Goal: Task Accomplishment & Management: Complete application form

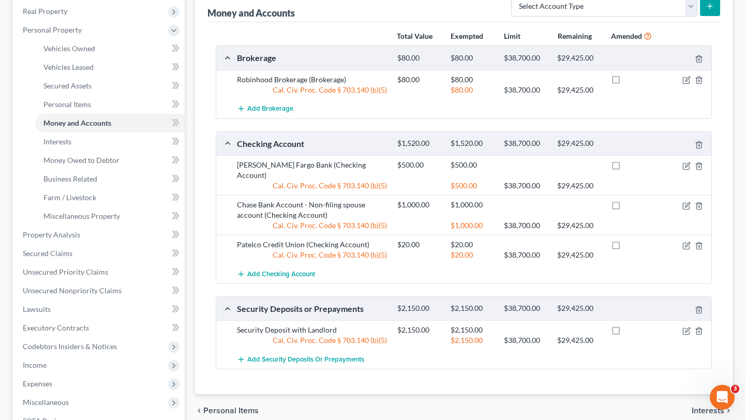
scroll to position [162, 0]
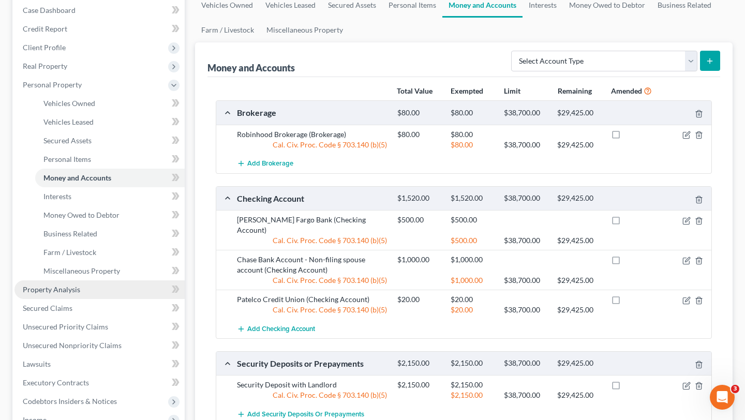
click at [81, 291] on link "Property Analysis" at bounding box center [99, 289] width 170 height 19
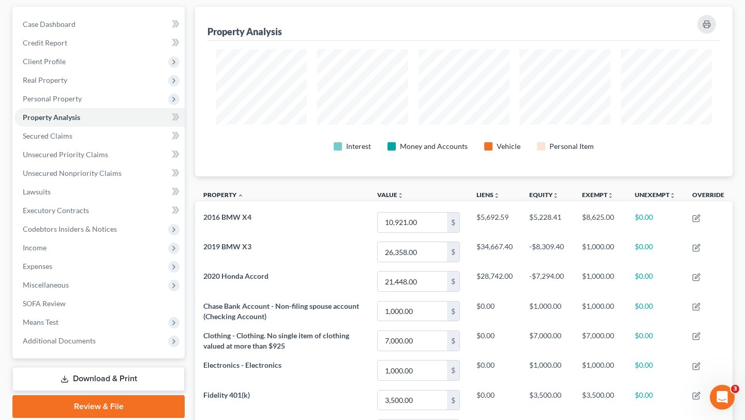
scroll to position [103, 0]
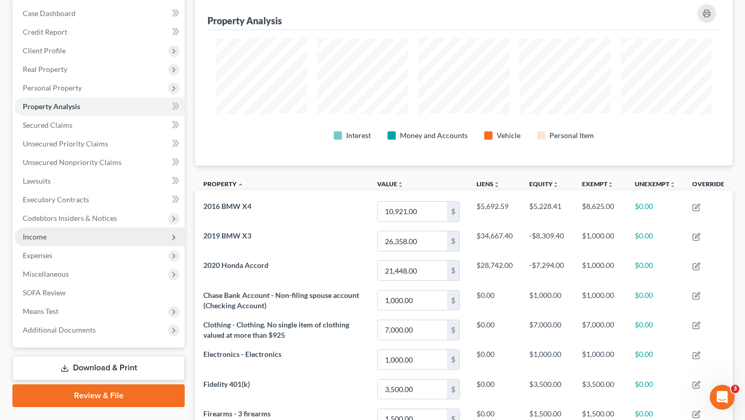
click at [82, 233] on span "Income" at bounding box center [99, 237] width 170 height 19
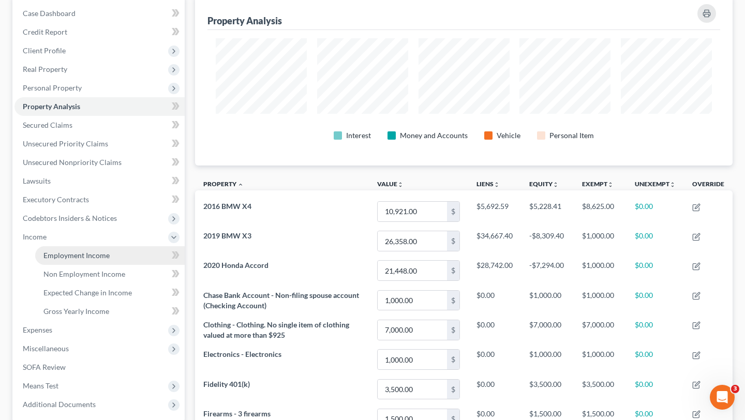
click at [80, 253] on span "Employment Income" at bounding box center [76, 255] width 66 height 9
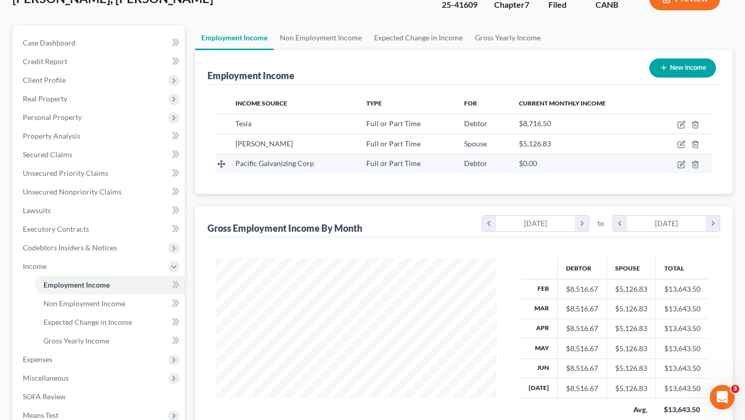
scroll to position [85, 0]
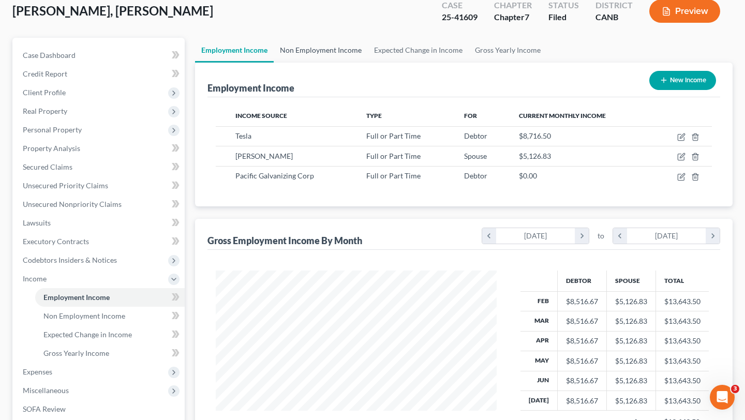
click at [329, 48] on link "Non Employment Income" at bounding box center [321, 50] width 94 height 25
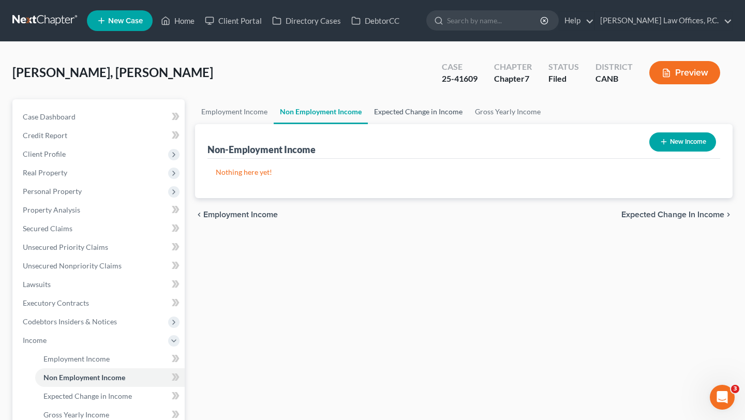
click at [460, 107] on link "Expected Change in Income" at bounding box center [418, 111] width 101 height 25
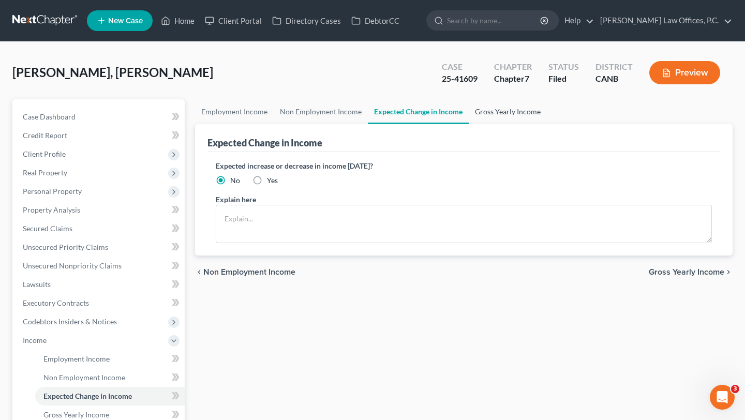
click at [484, 107] on link "Gross Yearly Income" at bounding box center [508, 111] width 78 height 25
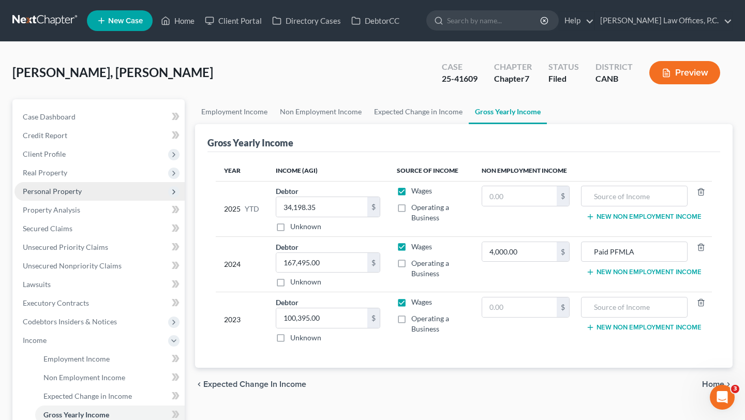
click at [64, 189] on span "Personal Property" at bounding box center [52, 191] width 59 height 9
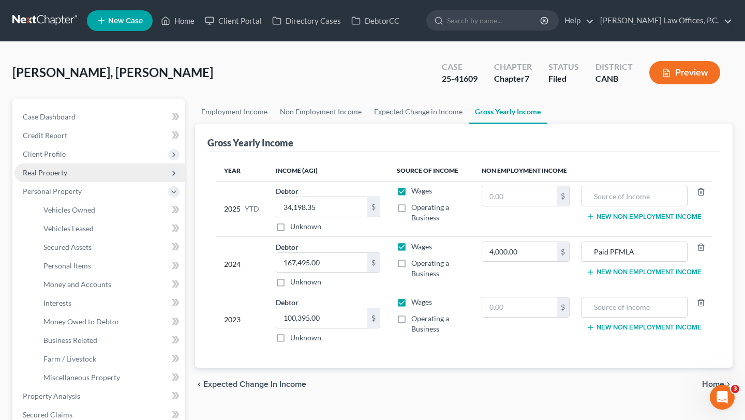
click at [63, 171] on span "Real Property" at bounding box center [45, 172] width 44 height 9
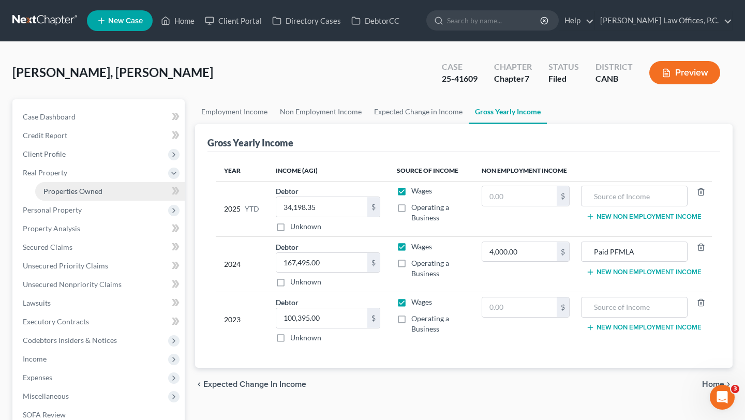
click at [65, 189] on span "Properties Owned" at bounding box center [72, 191] width 59 height 9
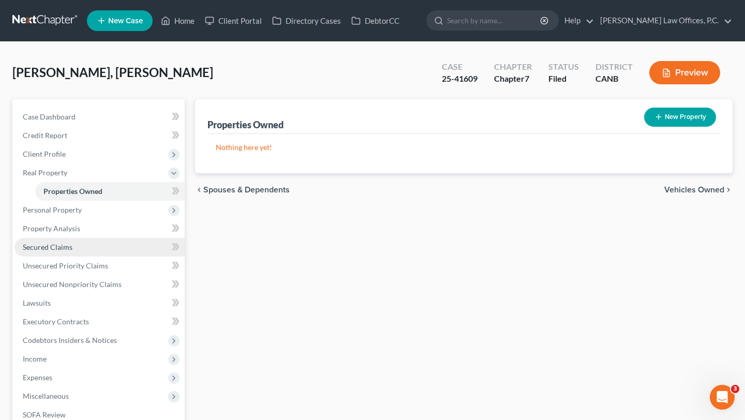
click at [101, 248] on link "Secured Claims" at bounding box center [99, 247] width 170 height 19
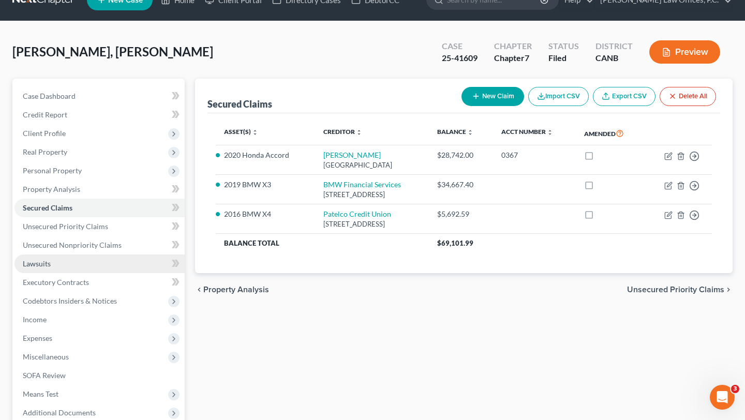
scroll to position [23, 0]
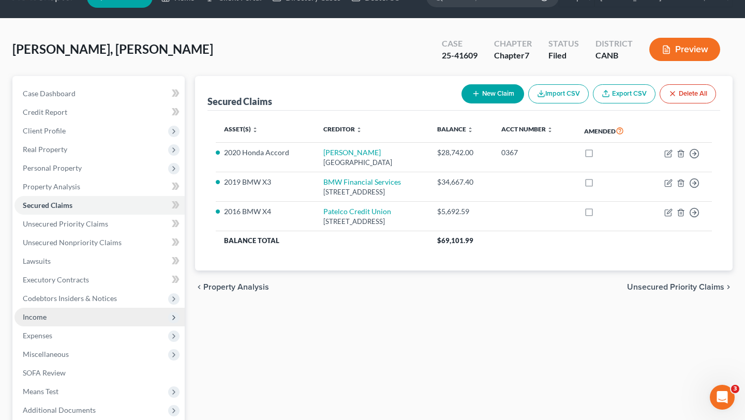
click at [52, 320] on span "Income" at bounding box center [99, 317] width 170 height 19
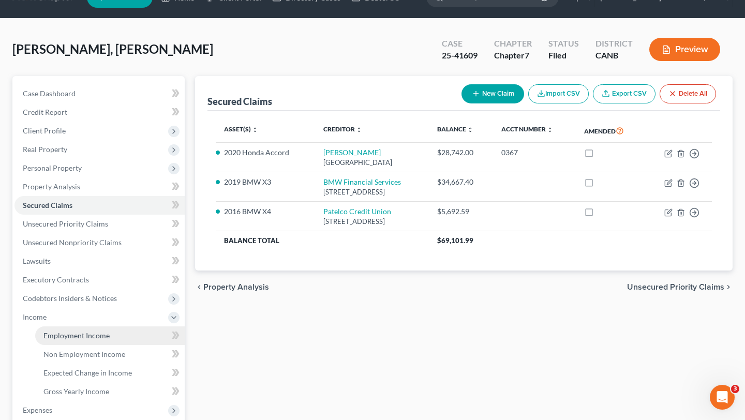
click at [55, 330] on link "Employment Income" at bounding box center [110, 335] width 150 height 19
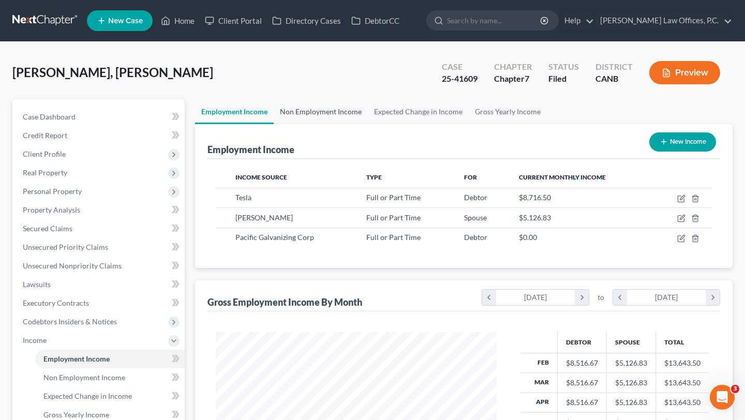
scroll to position [185, 301]
click at [681, 200] on icon "button" at bounding box center [681, 199] width 8 height 8
select select "0"
select select "4"
select select "2"
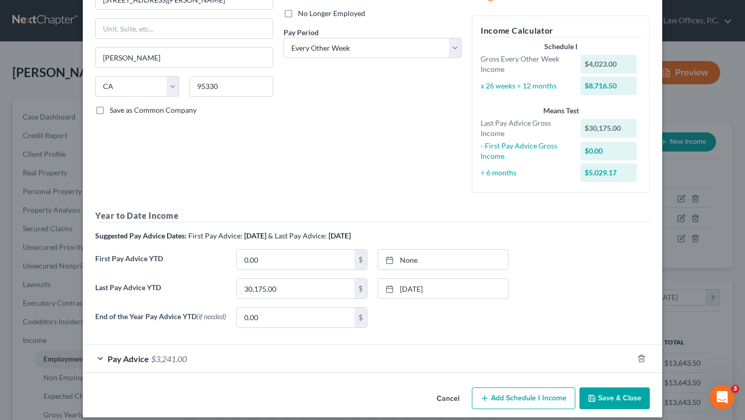
scroll to position [0, 0]
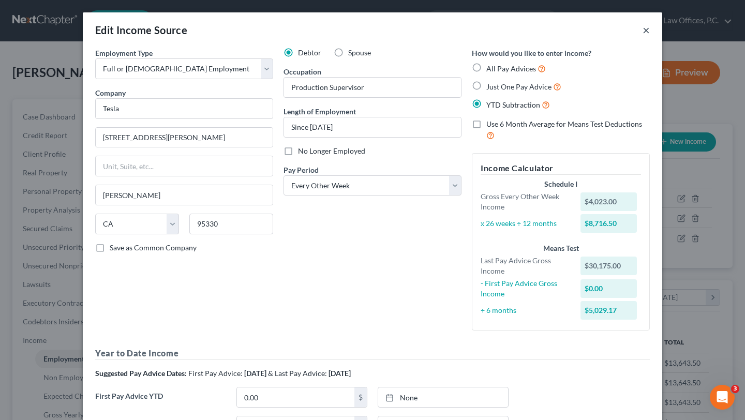
click at [648, 28] on button "×" at bounding box center [646, 30] width 7 height 12
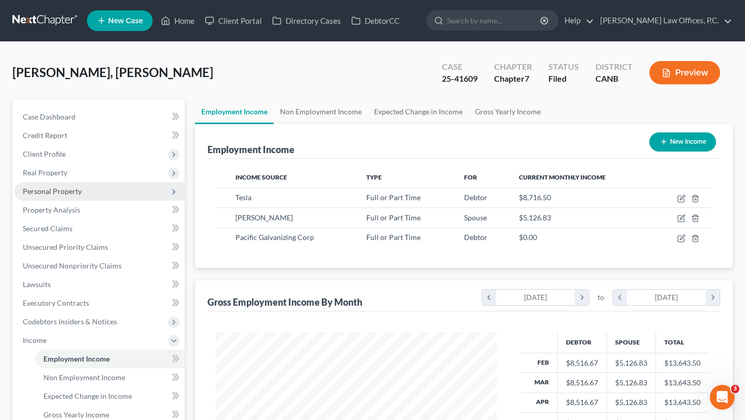
click at [116, 188] on span "Personal Property" at bounding box center [99, 191] width 170 height 19
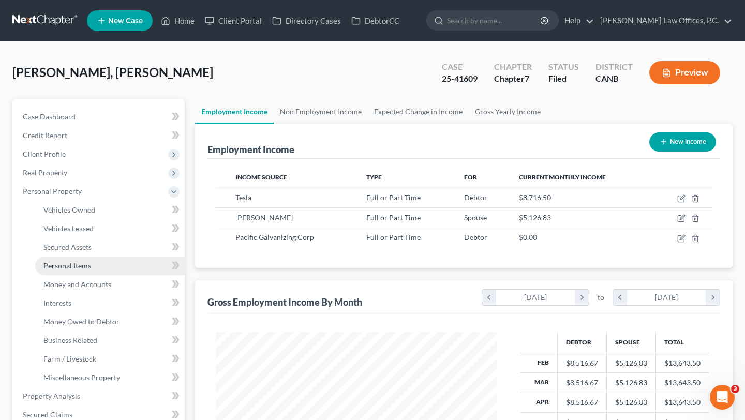
click at [64, 266] on span "Personal Items" at bounding box center [67, 265] width 48 height 9
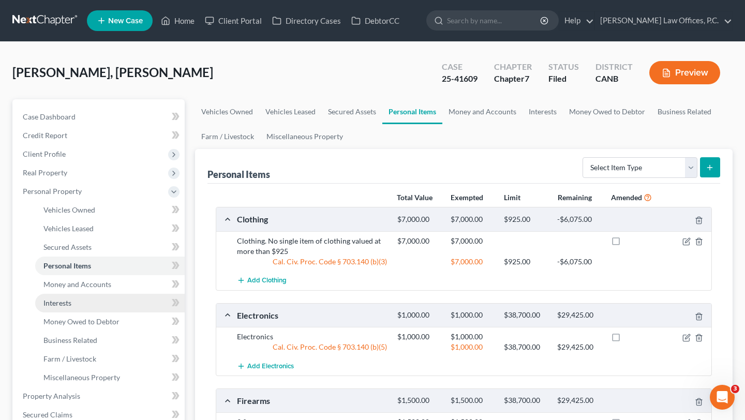
click at [70, 300] on span "Interests" at bounding box center [57, 303] width 28 height 9
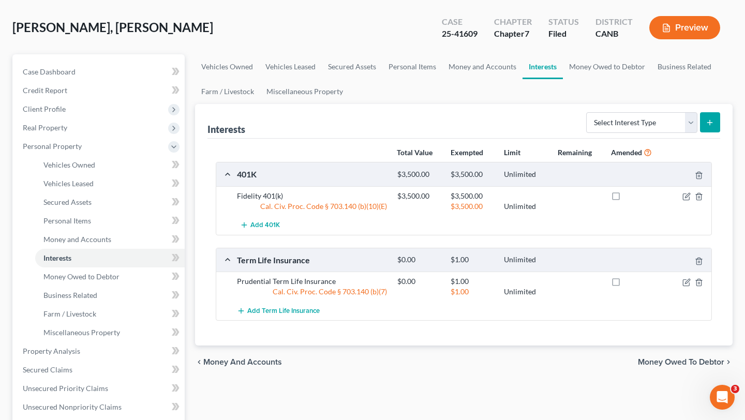
scroll to position [57, 0]
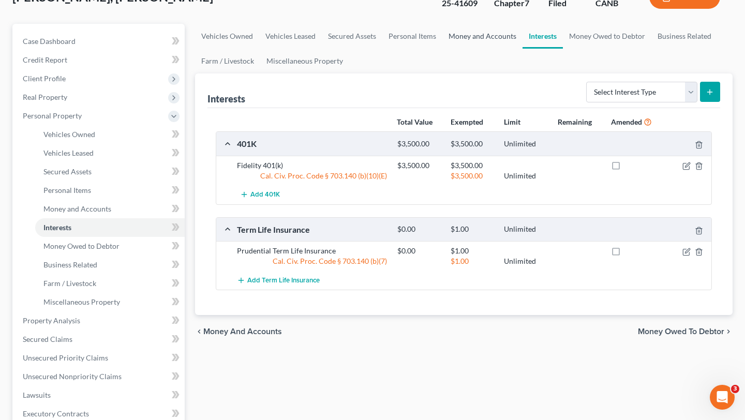
click at [479, 38] on link "Money and Accounts" at bounding box center [482, 36] width 80 height 25
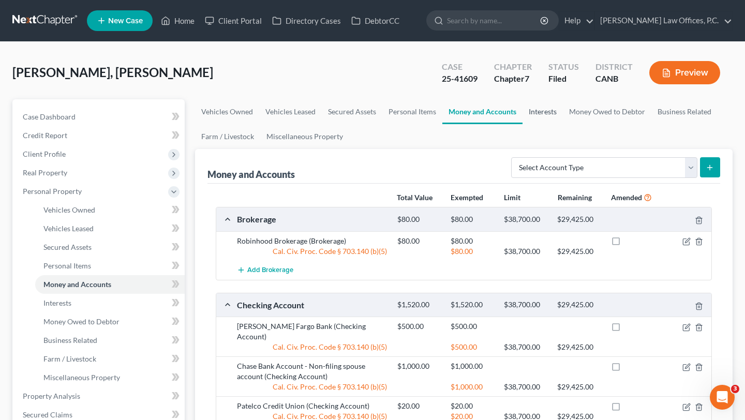
click at [542, 109] on link "Interests" at bounding box center [543, 111] width 40 height 25
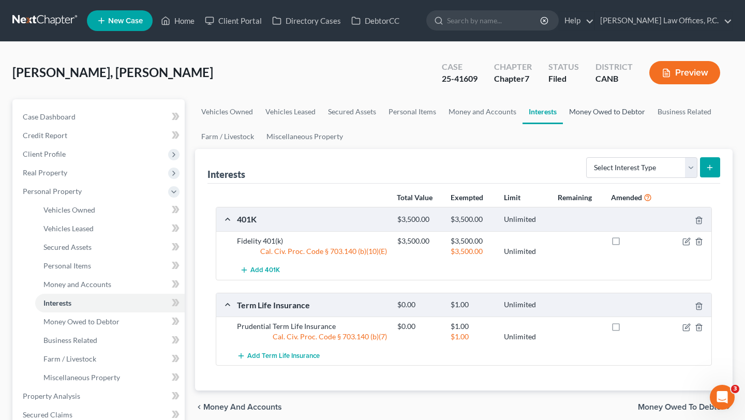
click at [607, 114] on link "Money Owed to Debtor" at bounding box center [607, 111] width 88 height 25
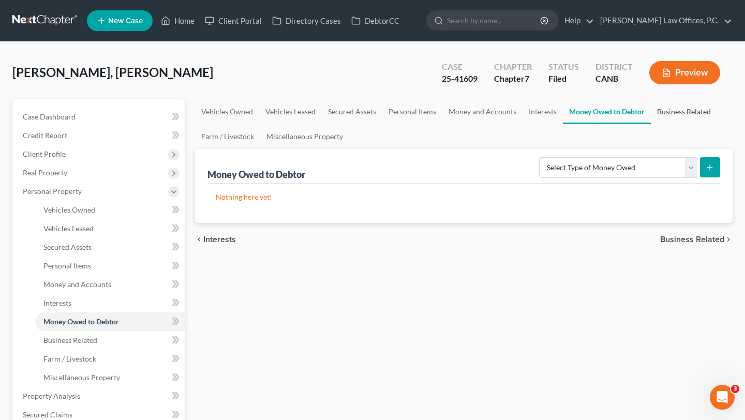
click at [674, 112] on link "Business Related" at bounding box center [684, 111] width 66 height 25
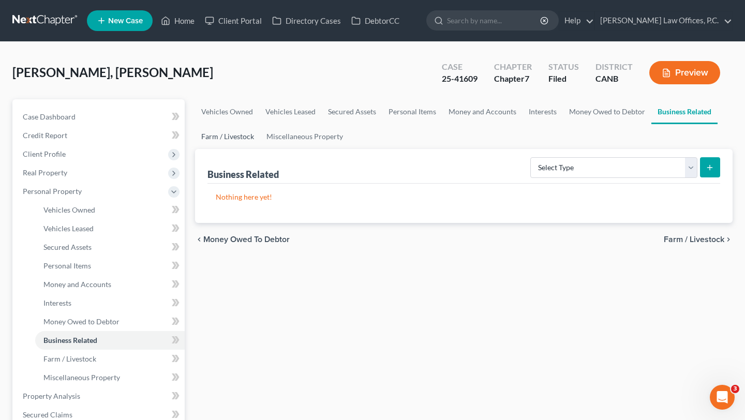
click at [210, 136] on link "Farm / Livestock" at bounding box center [227, 136] width 65 height 25
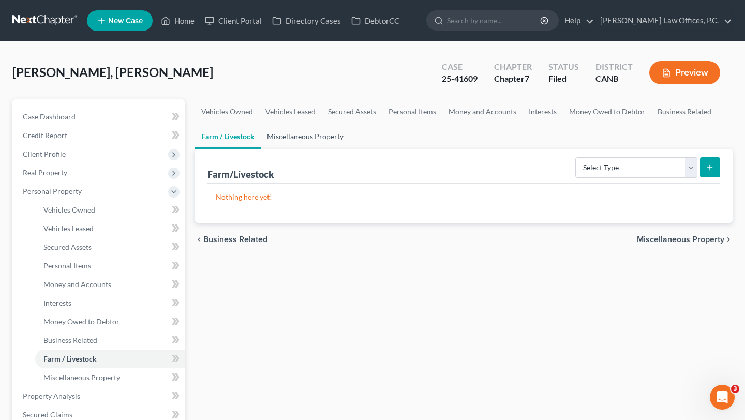
click at [332, 137] on link "Miscellaneous Property" at bounding box center [305, 136] width 89 height 25
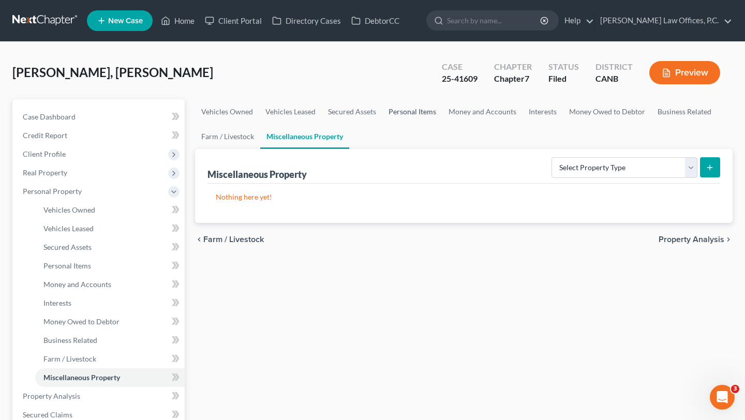
click at [396, 115] on link "Personal Items" at bounding box center [412, 111] width 60 height 25
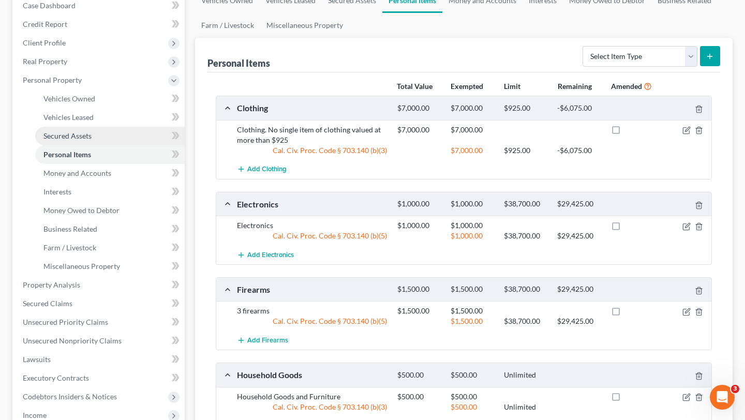
scroll to position [111, 0]
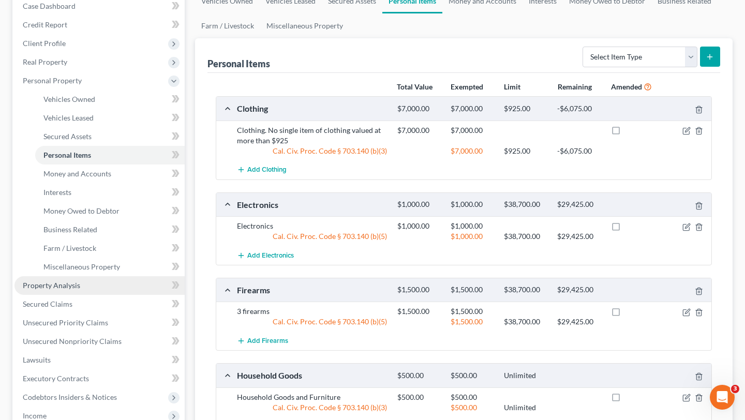
click at [65, 287] on span "Property Analysis" at bounding box center [51, 285] width 57 height 9
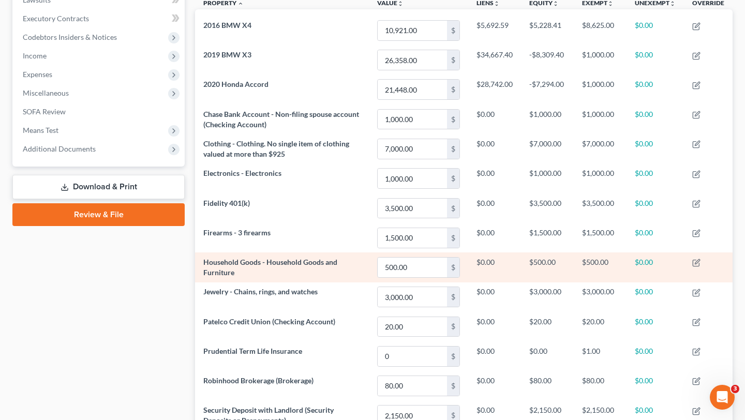
scroll to position [281, 0]
